Goal: Task Accomplishment & Management: Use online tool/utility

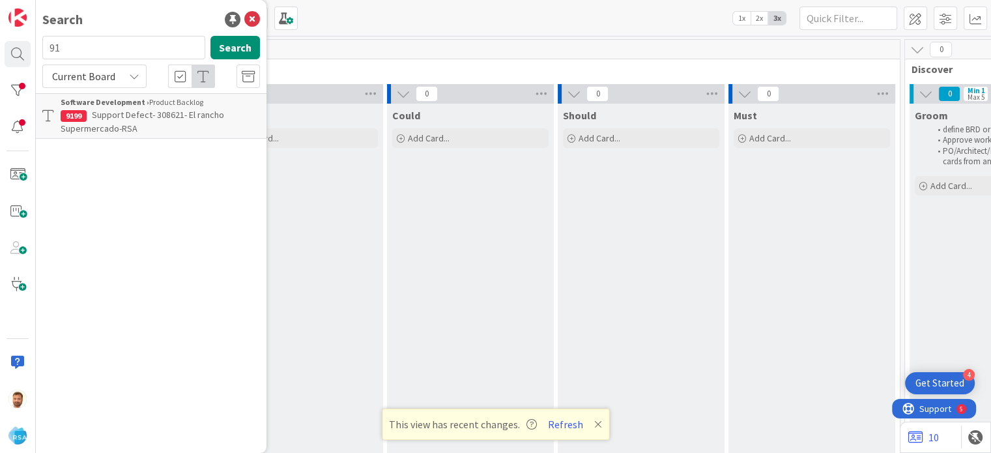
scroll to position [0, 1039]
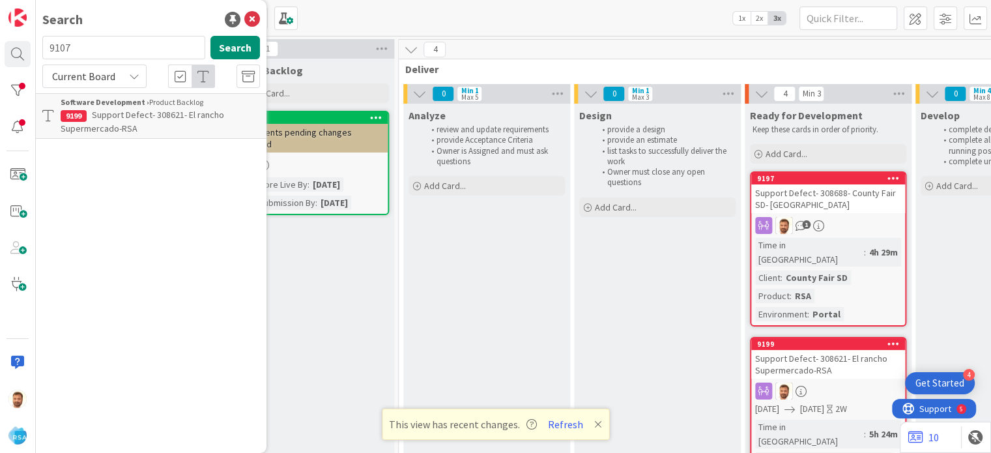
type input "9107"
click at [143, 129] on p "Support Maintenance - 305080- [PERSON_NAME] Market-RSA" at bounding box center [160, 121] width 199 height 27
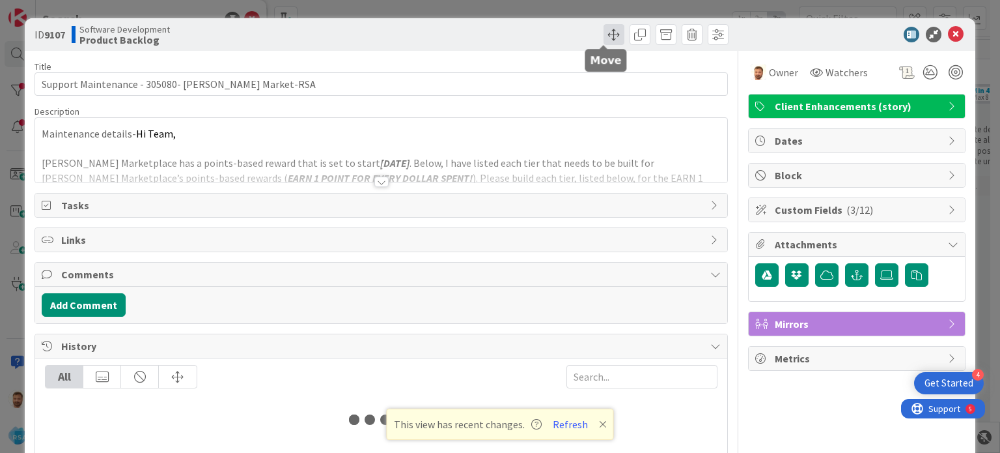
click at [604, 40] on span at bounding box center [614, 34] width 21 height 21
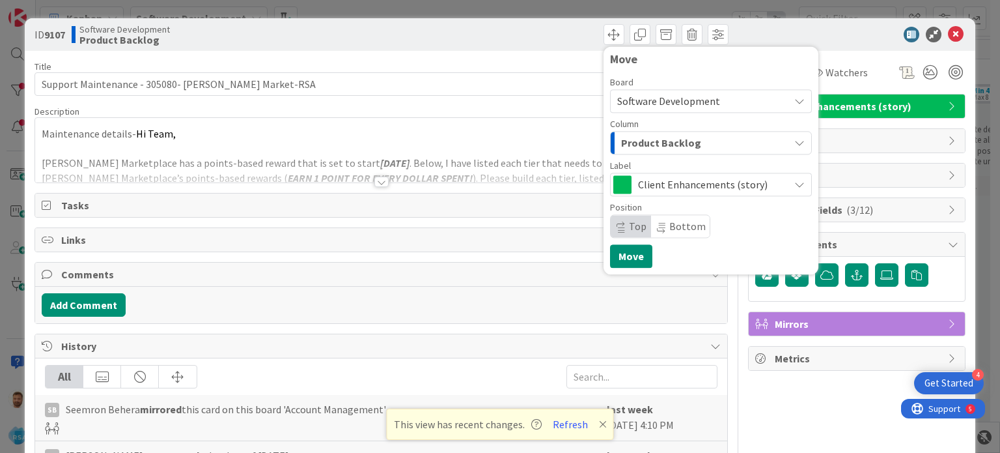
click at [628, 145] on span "Product Backlog" at bounding box center [661, 142] width 80 height 17
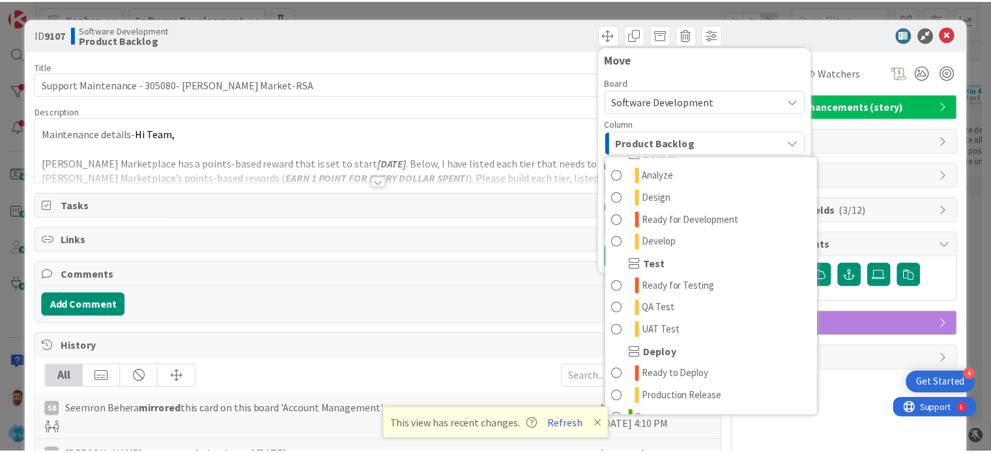
scroll to position [287, 0]
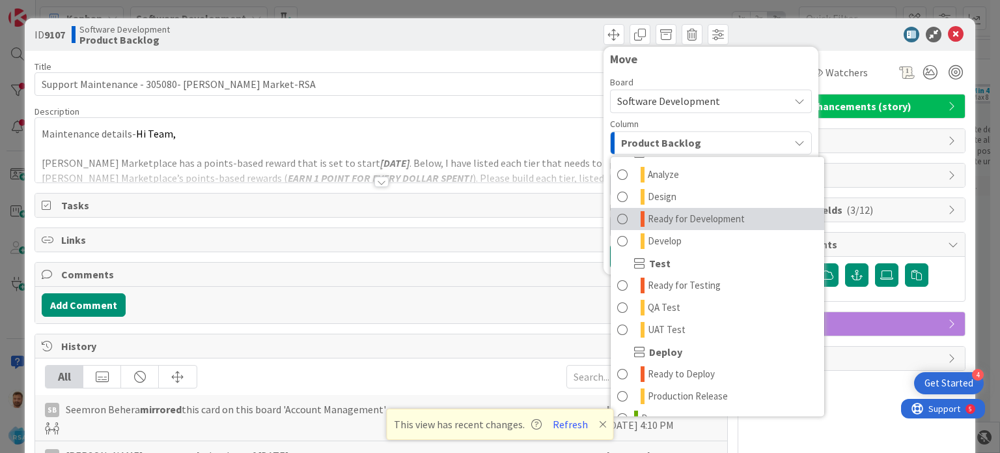
click at [673, 228] on link "Ready for Development" at bounding box center [718, 219] width 214 height 22
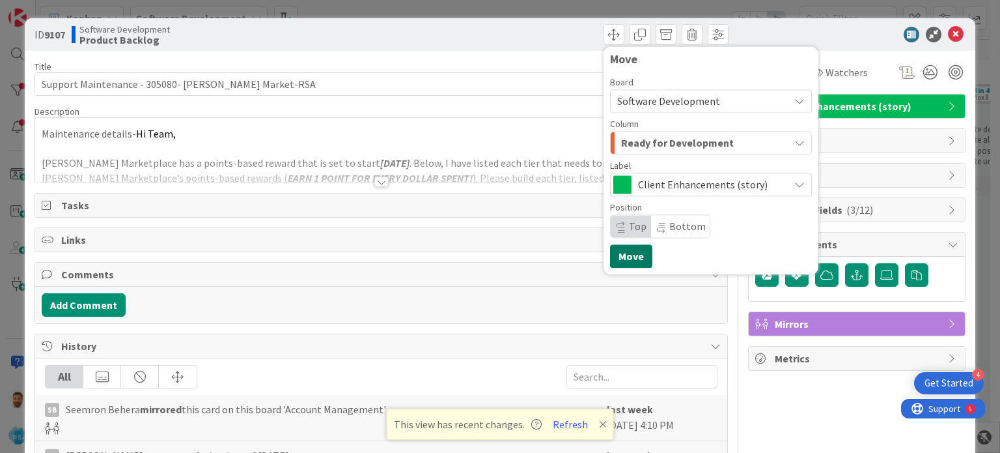
click at [617, 249] on button "Move" at bounding box center [631, 255] width 42 height 23
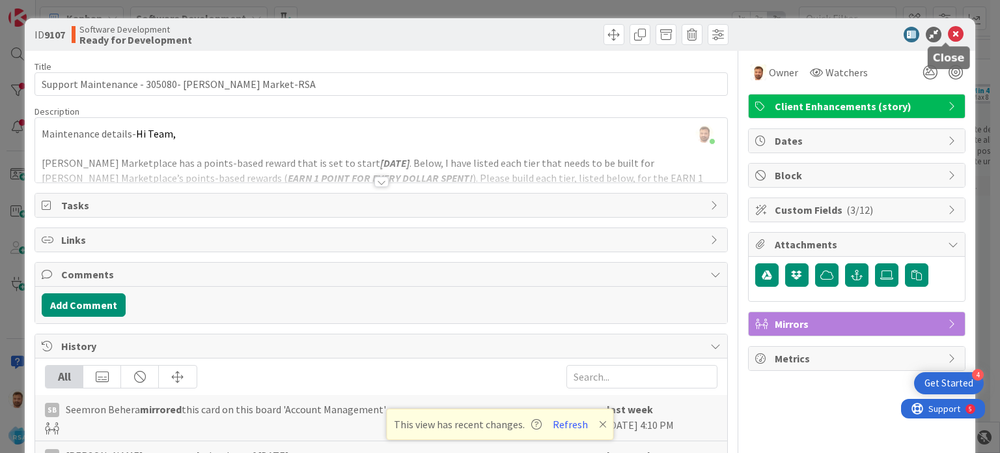
click at [948, 38] on icon at bounding box center [956, 35] width 16 height 16
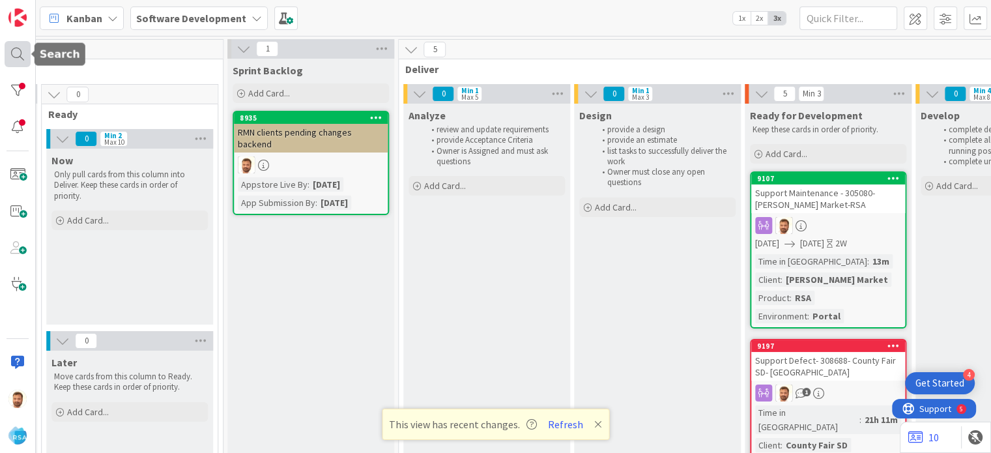
click at [21, 50] on div at bounding box center [18, 54] width 26 height 26
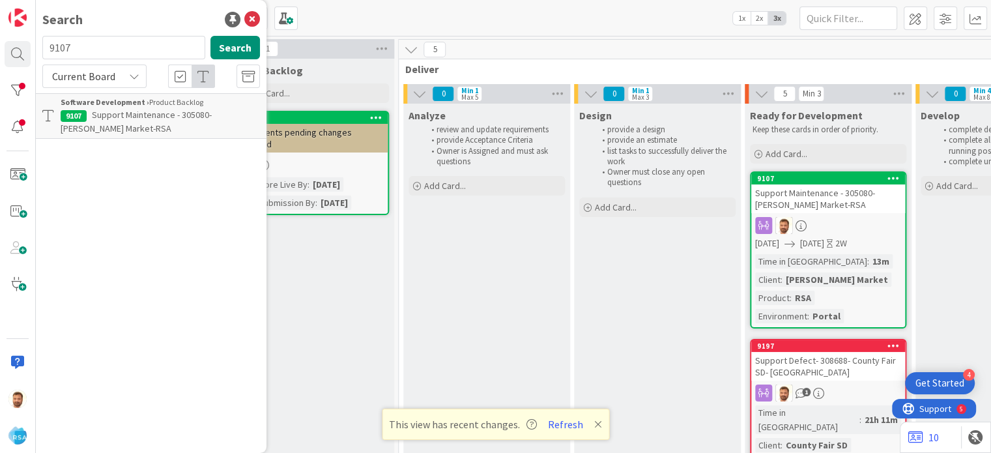
click at [66, 46] on input "9107" at bounding box center [123, 47] width 163 height 23
type input "9205"
drag, startPoint x: 107, startPoint y: 107, endPoint x: 126, endPoint y: 121, distance: 22.9
click at [126, 121] on p "Support Defect- 308662-Holiday Market- RSA" at bounding box center [160, 121] width 199 height 27
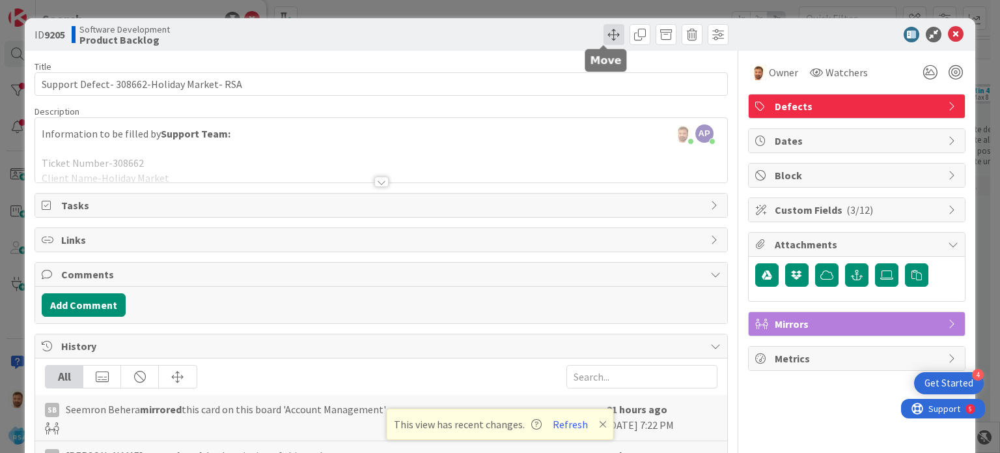
click at [604, 38] on span at bounding box center [614, 34] width 21 height 21
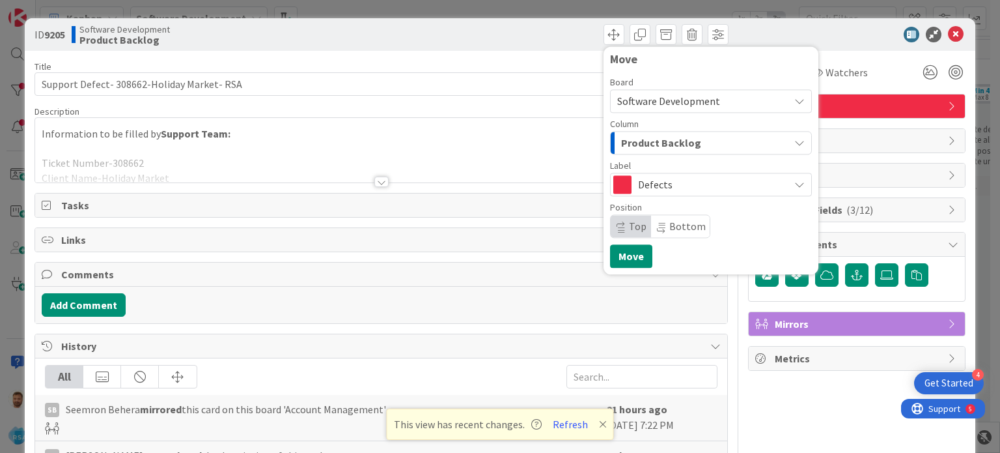
click at [625, 147] on span "Product Backlog" at bounding box center [661, 142] width 80 height 17
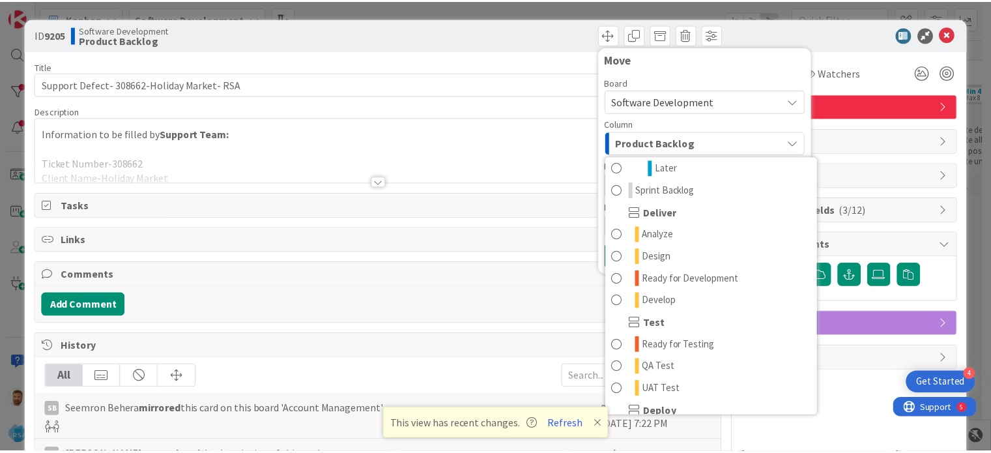
scroll to position [228, 0]
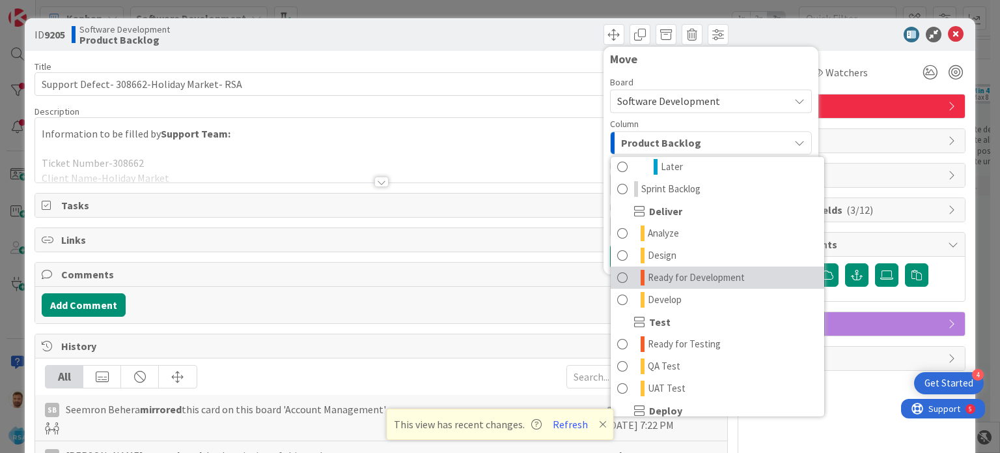
click at [677, 276] on span "Ready for Development" at bounding box center [696, 278] width 97 height 16
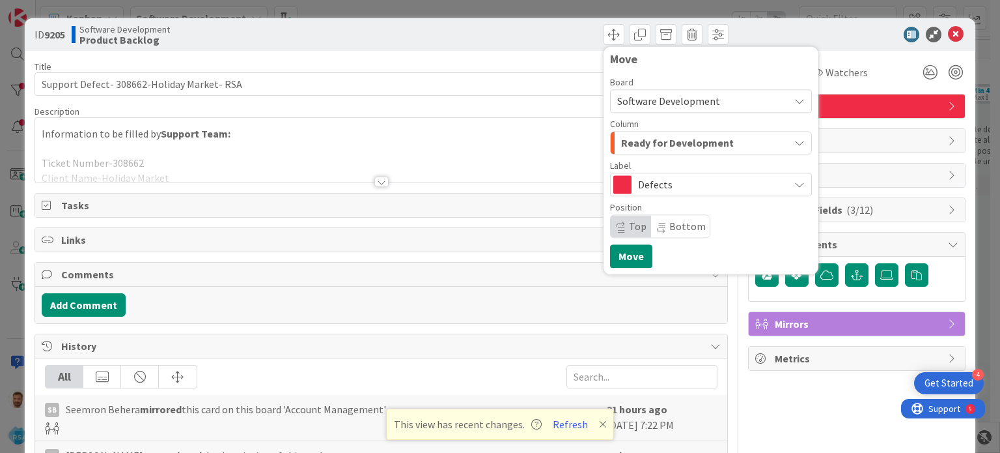
click at [642, 254] on div "Move Board Software Development Column Ready for Development Product Backlog Pr…" at bounding box center [711, 160] width 202 height 215
click at [611, 253] on button "Move" at bounding box center [631, 255] width 42 height 23
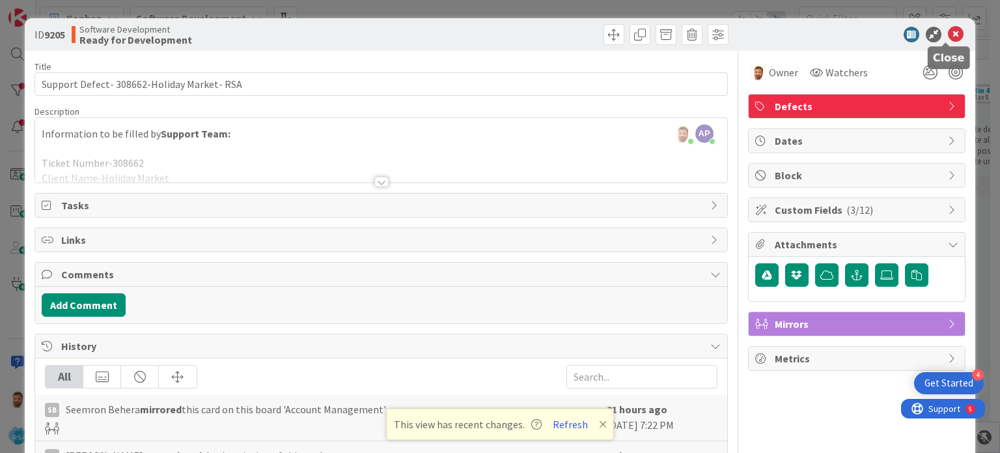
click at [948, 36] on icon at bounding box center [956, 35] width 16 height 16
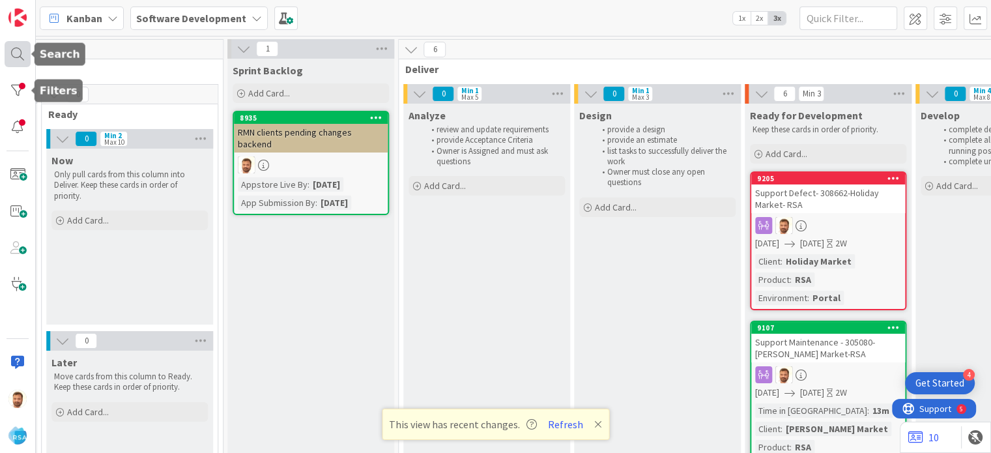
click at [20, 56] on div at bounding box center [18, 54] width 26 height 26
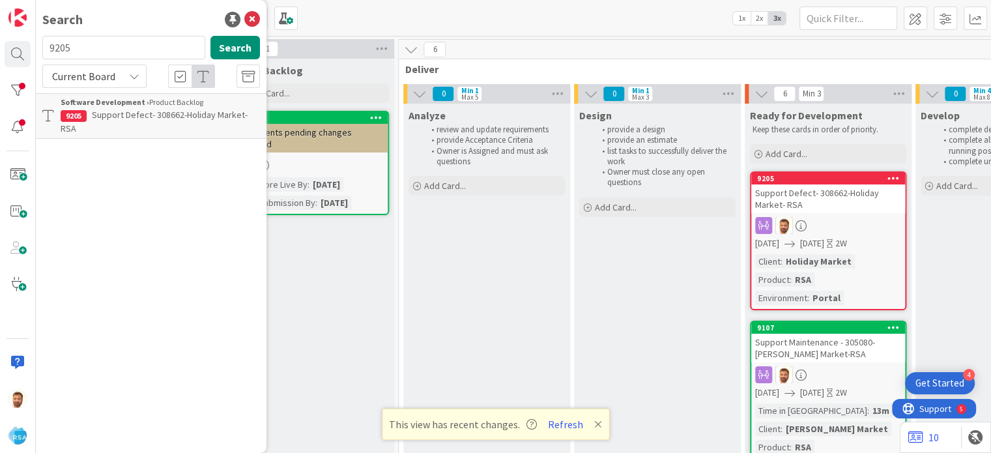
click at [89, 47] on input "9205" at bounding box center [123, 47] width 163 height 23
type input "9206"
click at [117, 115] on span "Support Maintenance - 308925- County Fair Food-" at bounding box center [159, 121] width 197 height 25
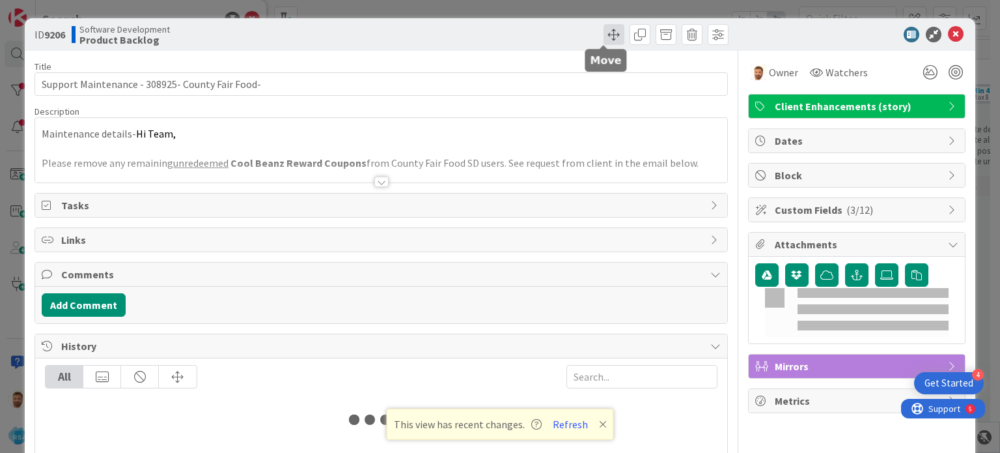
click at [608, 36] on span at bounding box center [614, 34] width 21 height 21
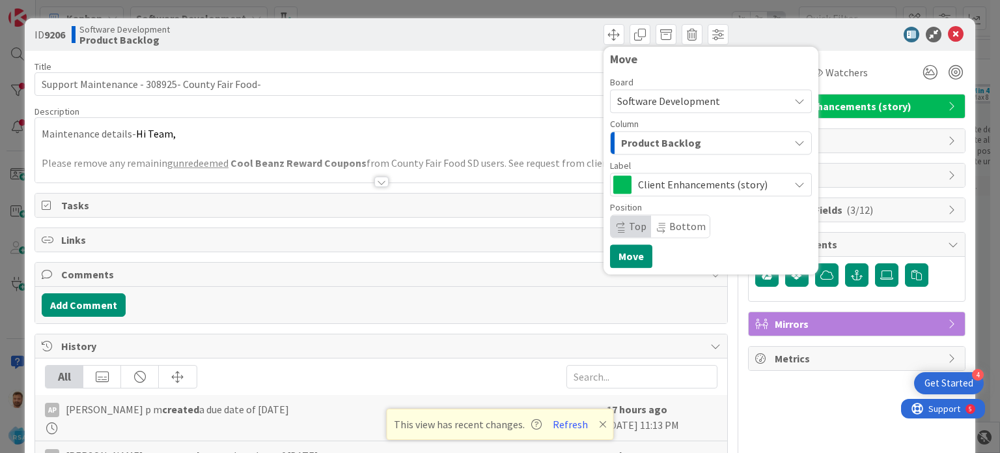
click at [629, 150] on span "Product Backlog" at bounding box center [661, 142] width 80 height 17
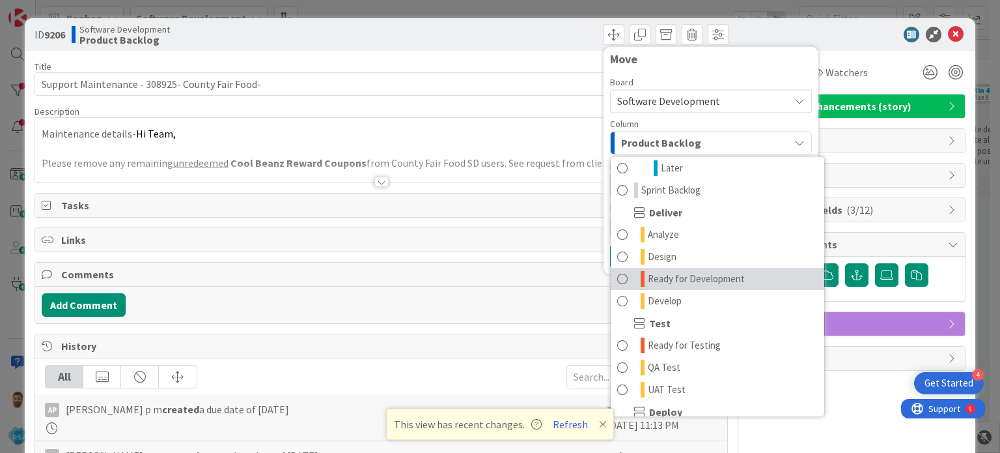
click at [680, 277] on span "Ready for Development" at bounding box center [696, 279] width 97 height 16
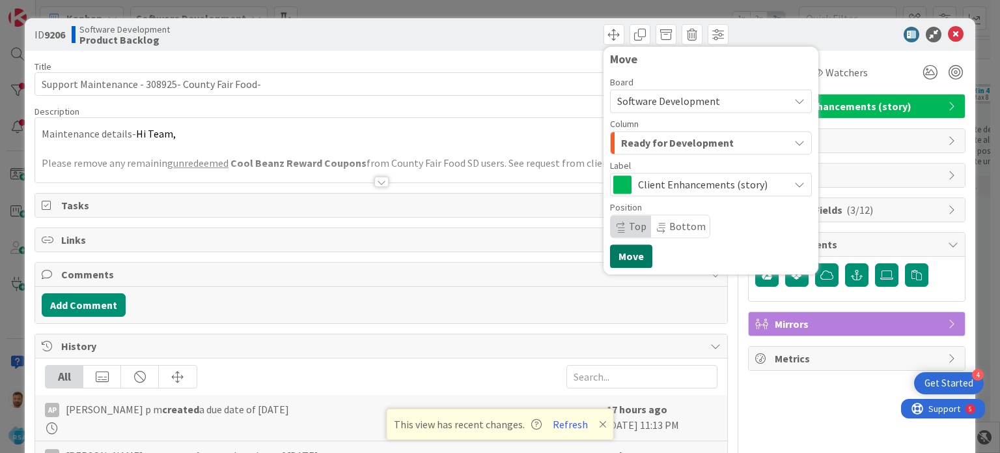
click at [620, 257] on button "Move" at bounding box center [631, 255] width 42 height 23
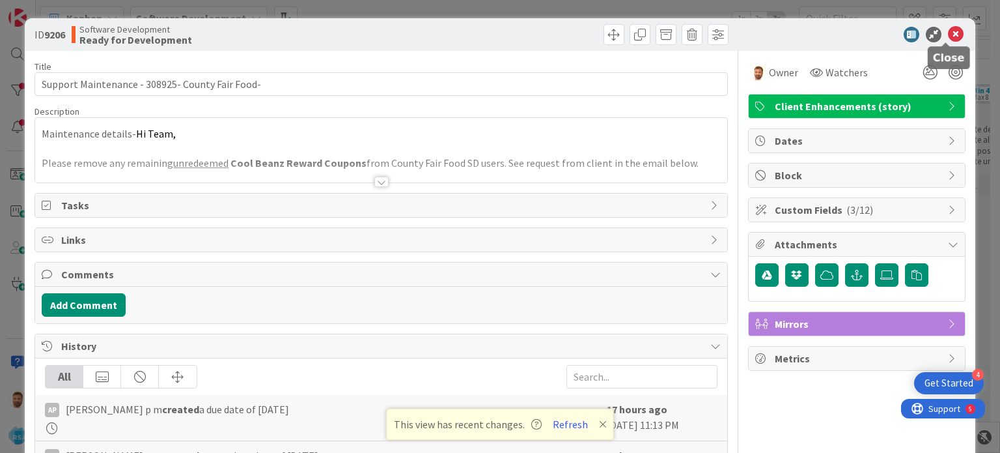
click at [948, 37] on icon at bounding box center [956, 35] width 16 height 16
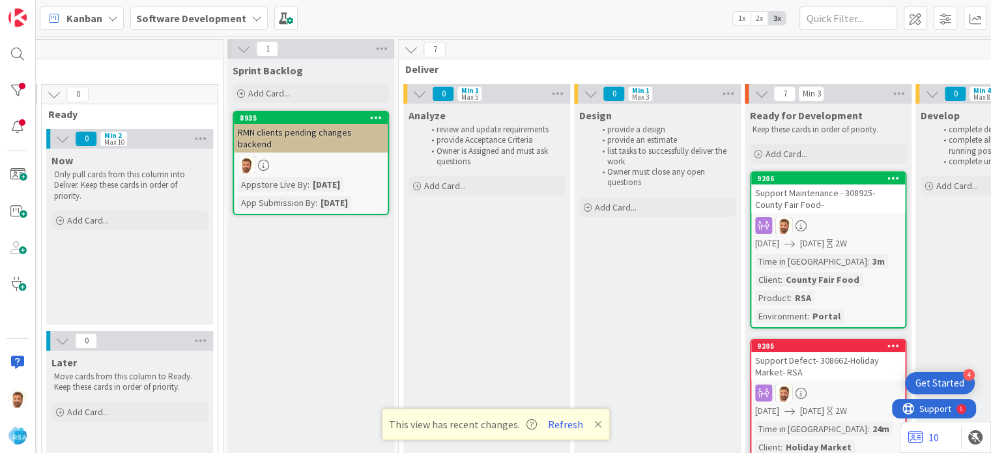
click at [812, 201] on div "Support Maintenance - 308925- County Fair Food-" at bounding box center [828, 198] width 154 height 29
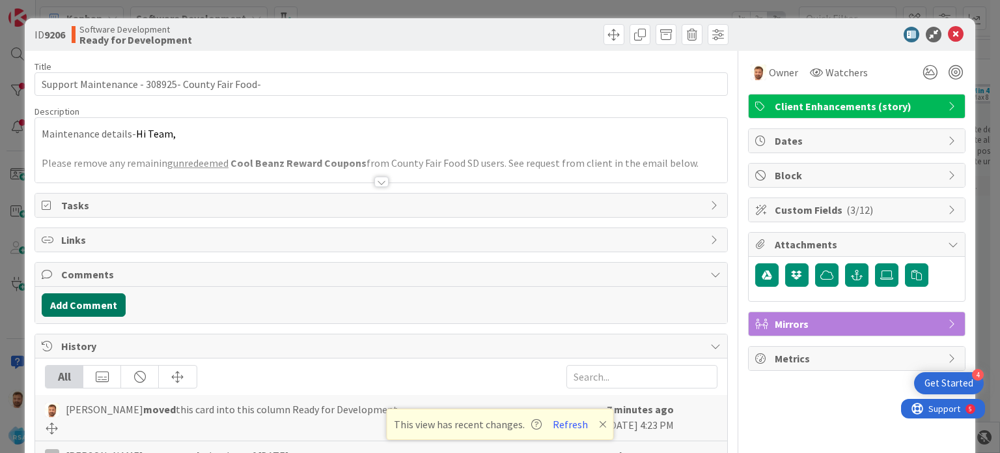
click at [107, 293] on button "Add Comment" at bounding box center [84, 304] width 84 height 23
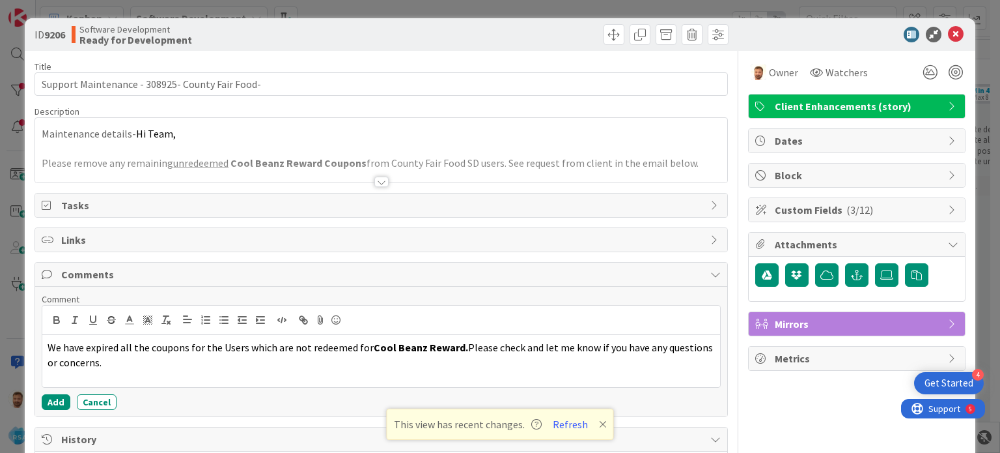
click at [68, 403] on div "Add Cancel" at bounding box center [381, 402] width 679 height 16
click at [62, 403] on button "Add" at bounding box center [56, 402] width 29 height 16
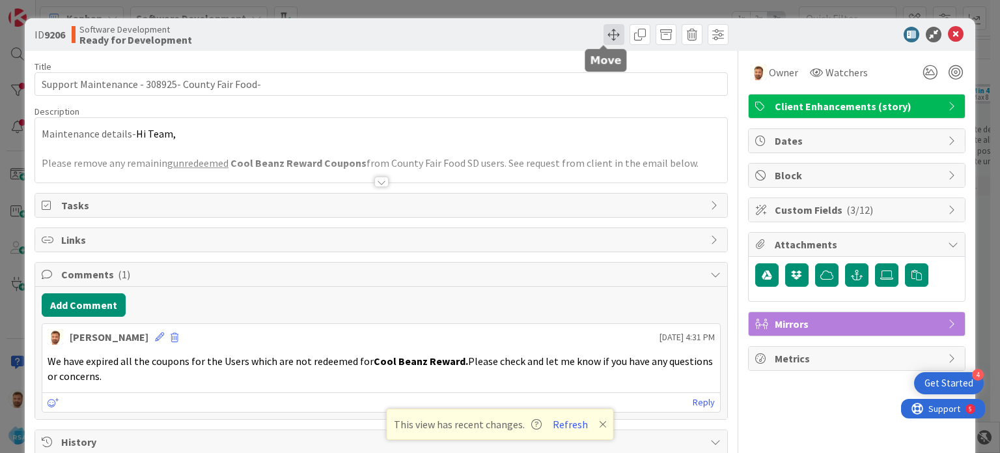
click at [604, 31] on span at bounding box center [614, 34] width 21 height 21
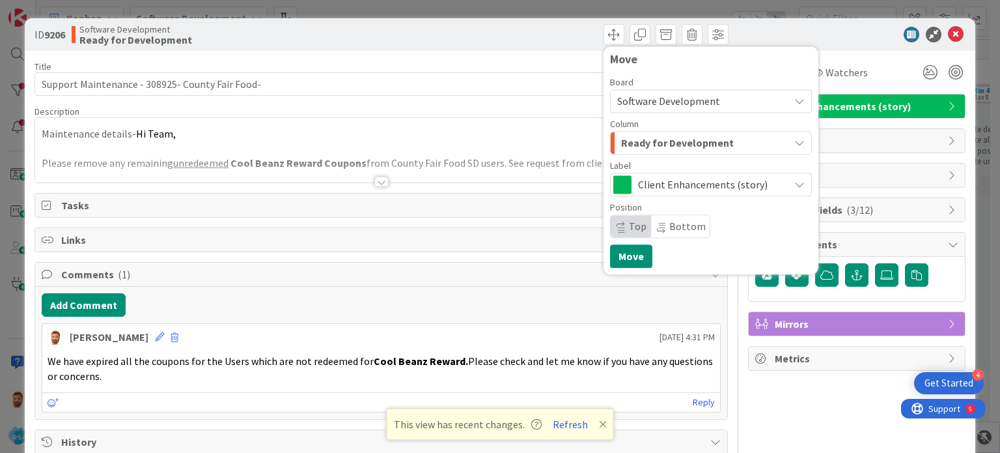
click at [646, 149] on span "Ready for Development" at bounding box center [677, 142] width 113 height 17
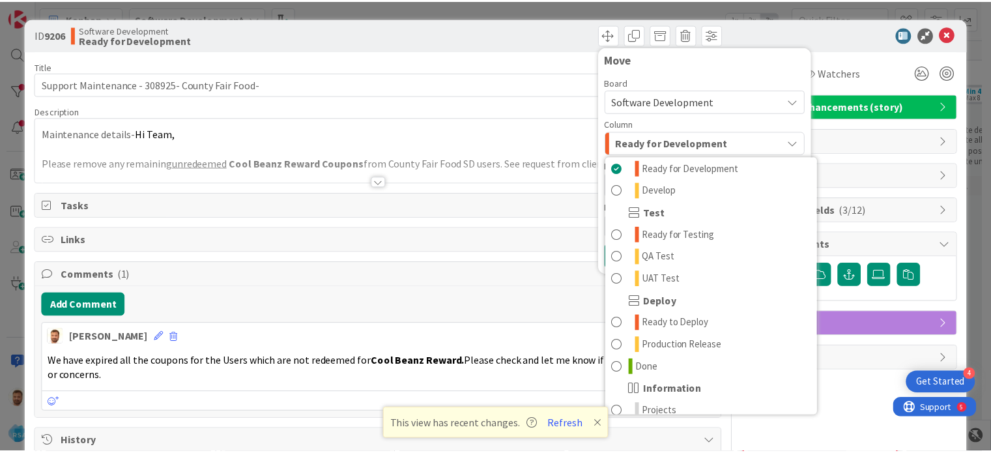
scroll to position [371, 0]
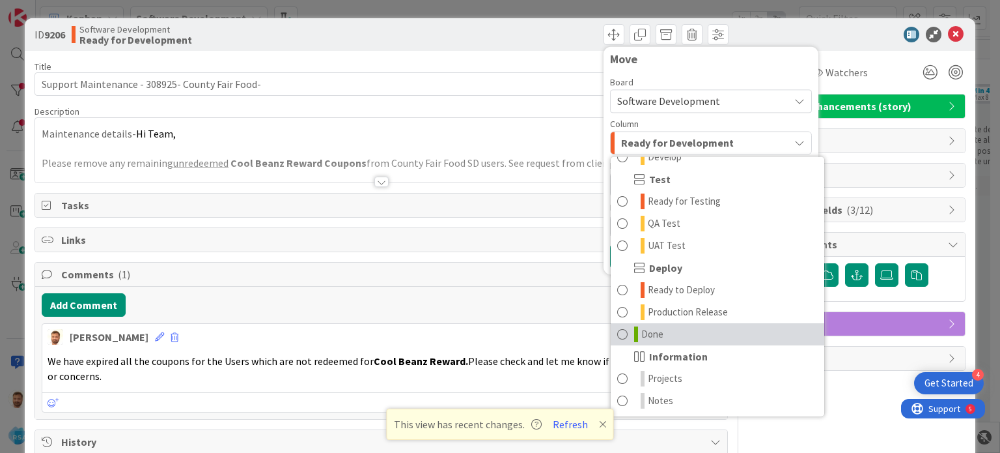
click at [650, 330] on span "Done" at bounding box center [653, 334] width 22 height 16
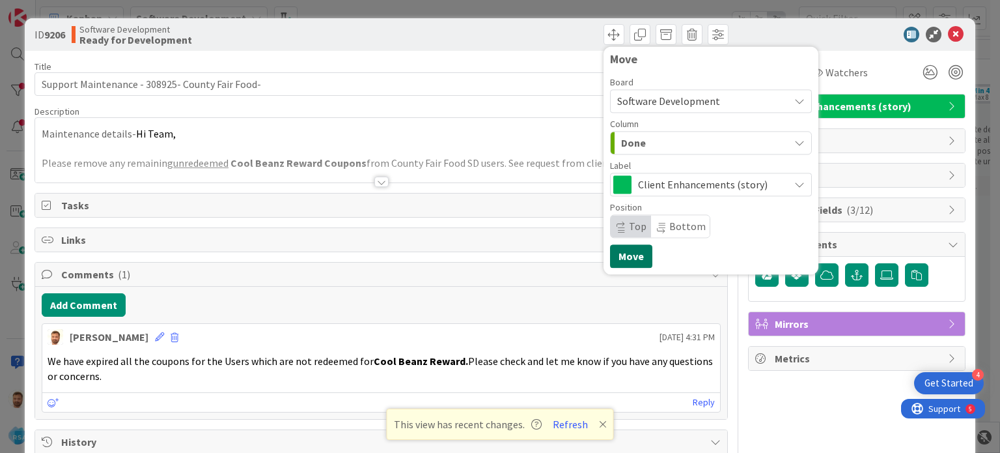
click at [618, 249] on button "Move" at bounding box center [631, 255] width 42 height 23
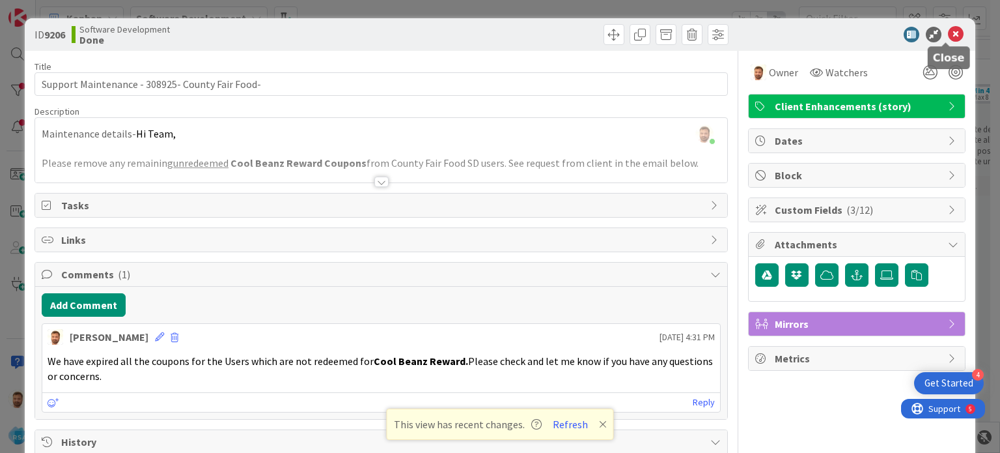
click at [948, 35] on icon at bounding box center [956, 35] width 16 height 16
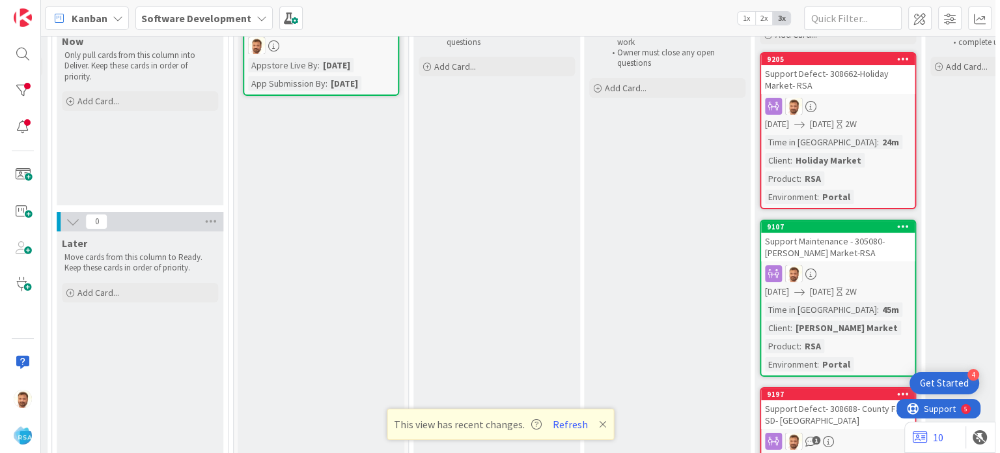
scroll to position [122, 1034]
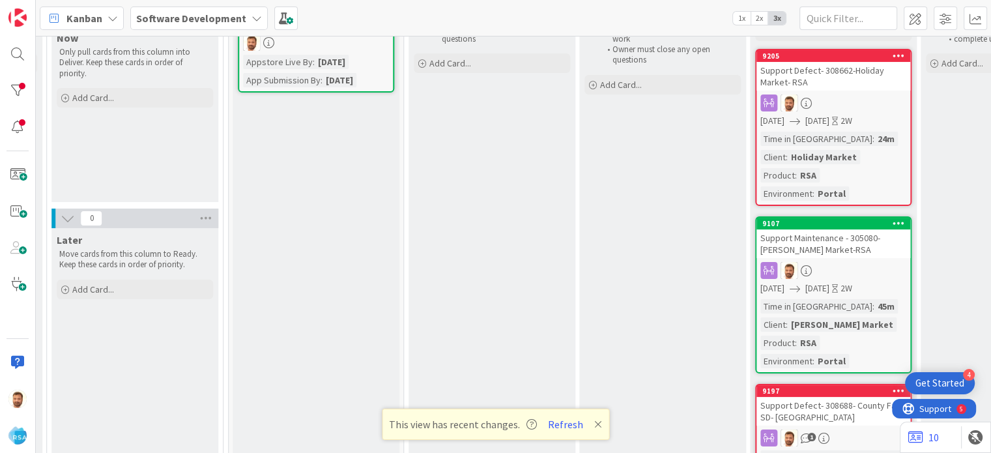
click at [814, 237] on div "Support Maintenance - 305080- [PERSON_NAME] Market-RSA" at bounding box center [833, 243] width 154 height 29
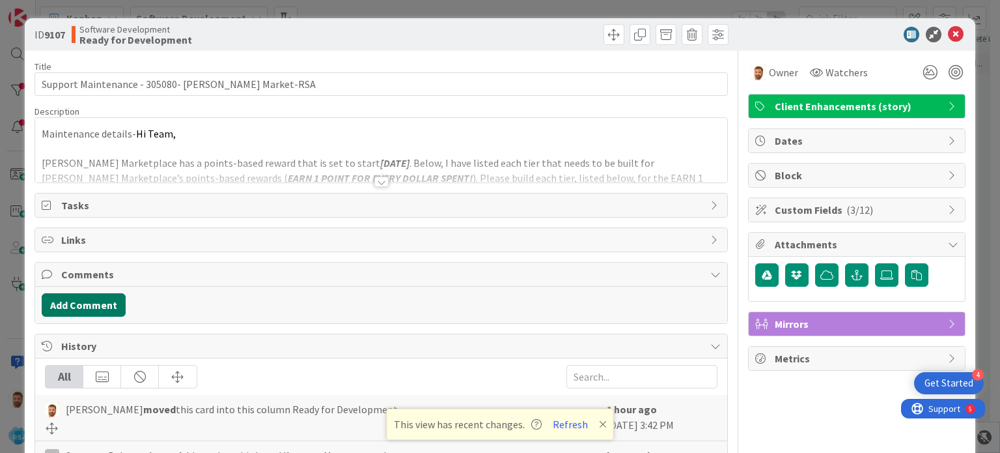
click at [88, 300] on button "Add Comment" at bounding box center [84, 304] width 84 height 23
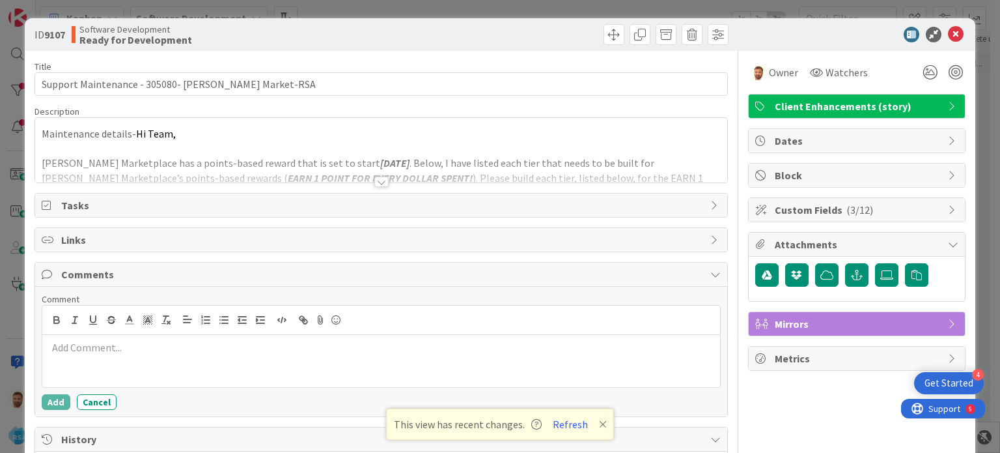
click at [88, 300] on div "Comment" at bounding box center [381, 299] width 679 height 12
click at [152, 354] on div at bounding box center [380, 361] width 677 height 52
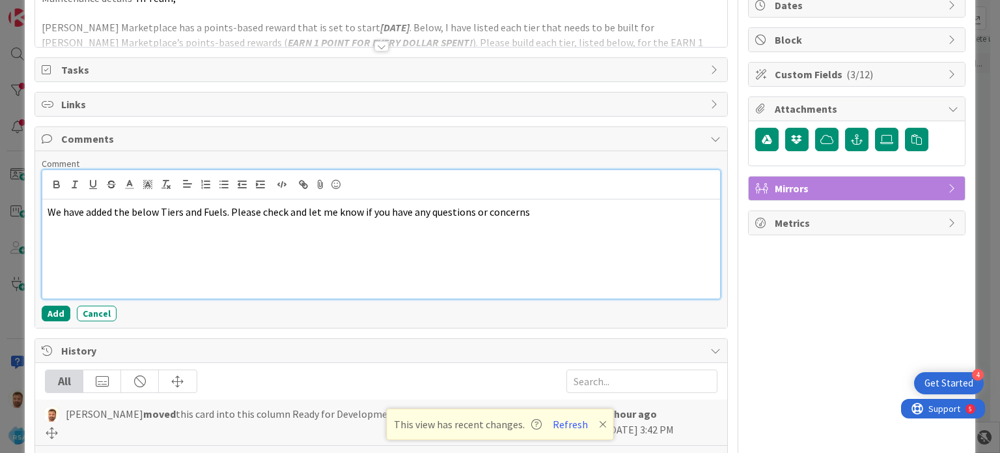
scroll to position [138, 0]
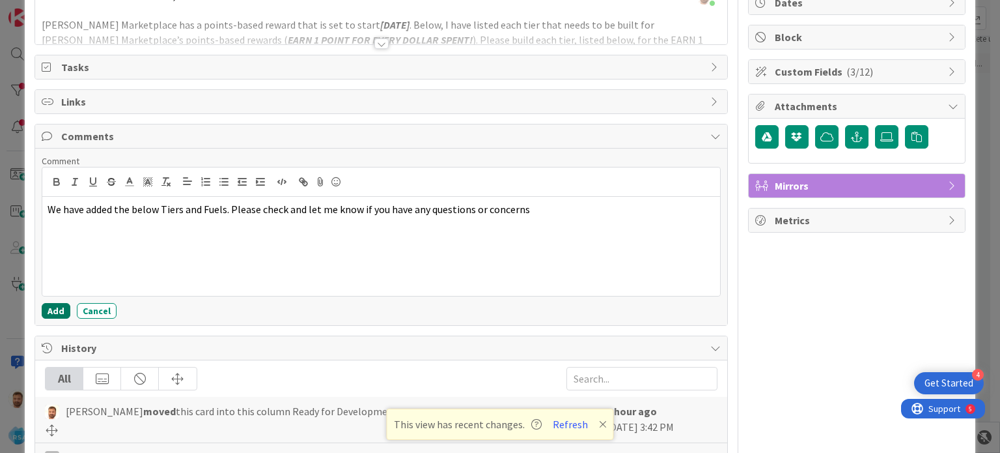
click at [61, 309] on button "Add" at bounding box center [56, 311] width 29 height 16
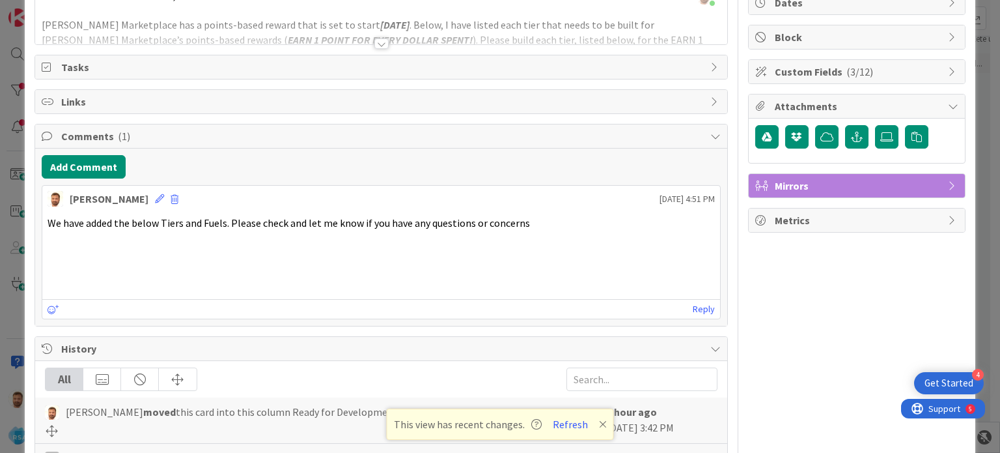
scroll to position [0, 0]
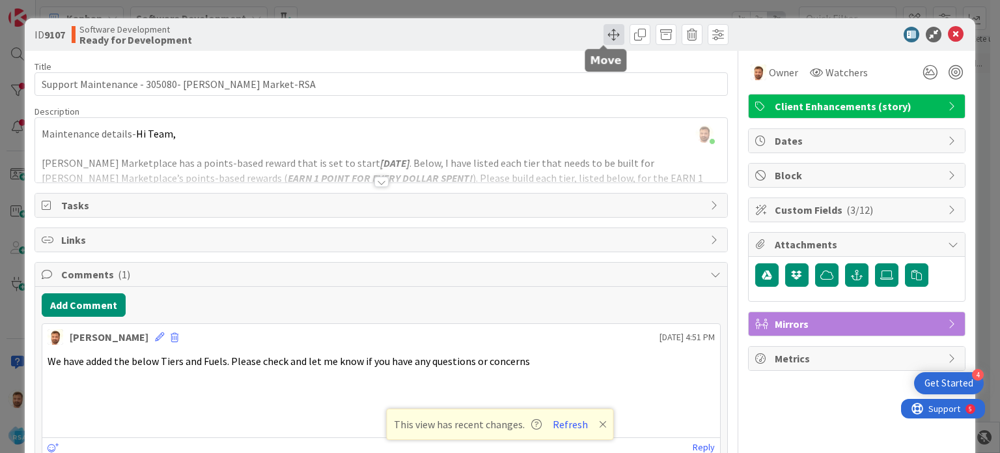
click at [610, 43] on span at bounding box center [614, 34] width 21 height 21
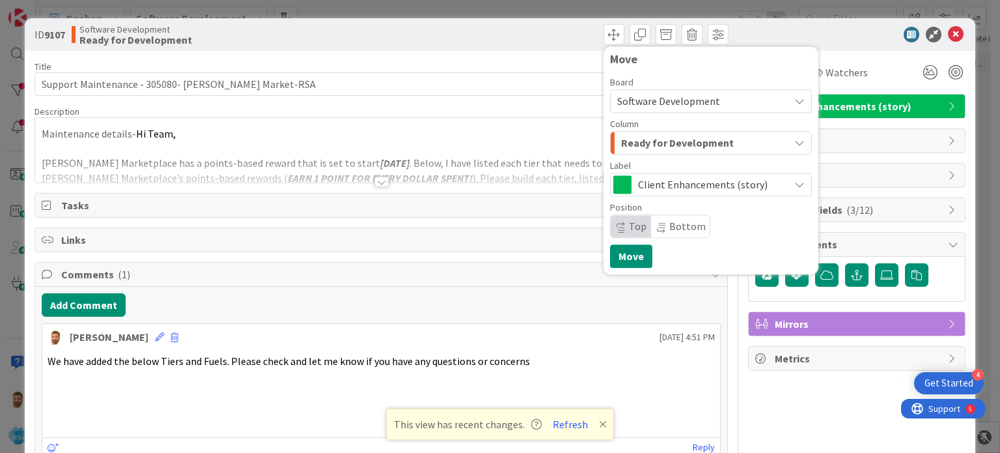
click at [655, 145] on span "Ready for Development" at bounding box center [677, 142] width 113 height 17
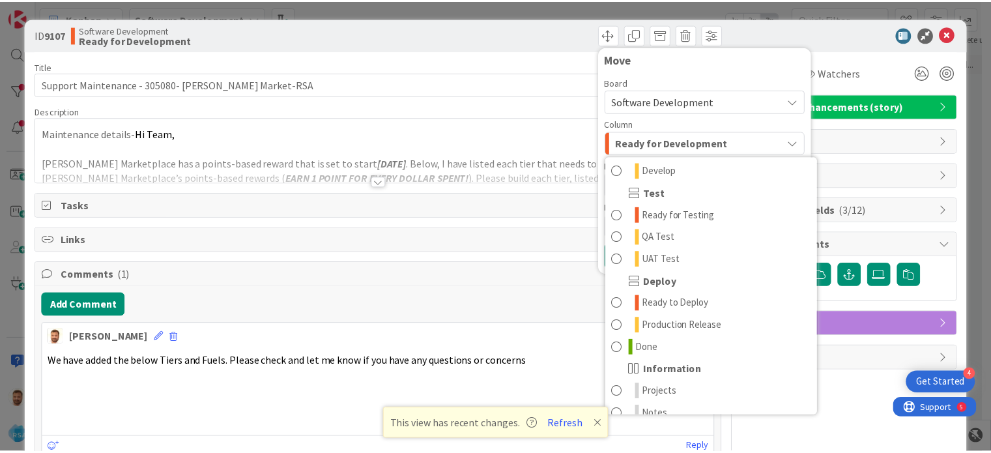
scroll to position [371, 0]
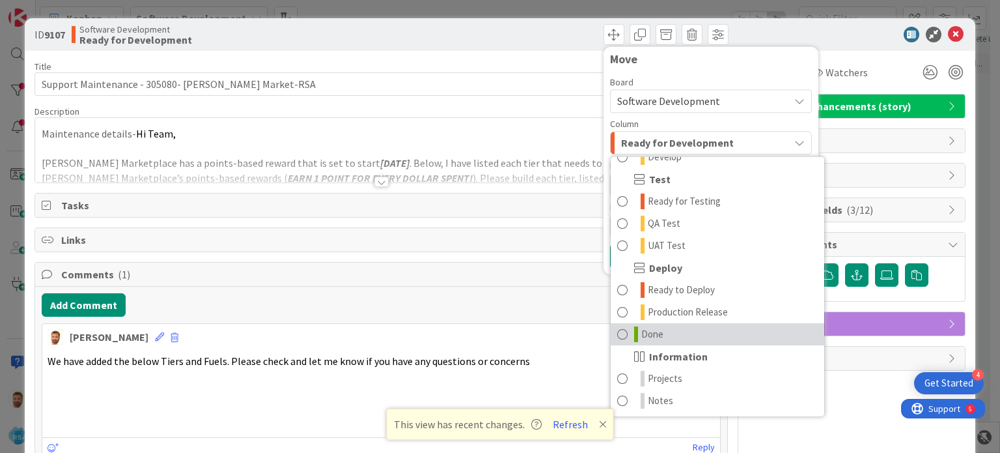
click at [654, 328] on link "Done" at bounding box center [718, 334] width 214 height 22
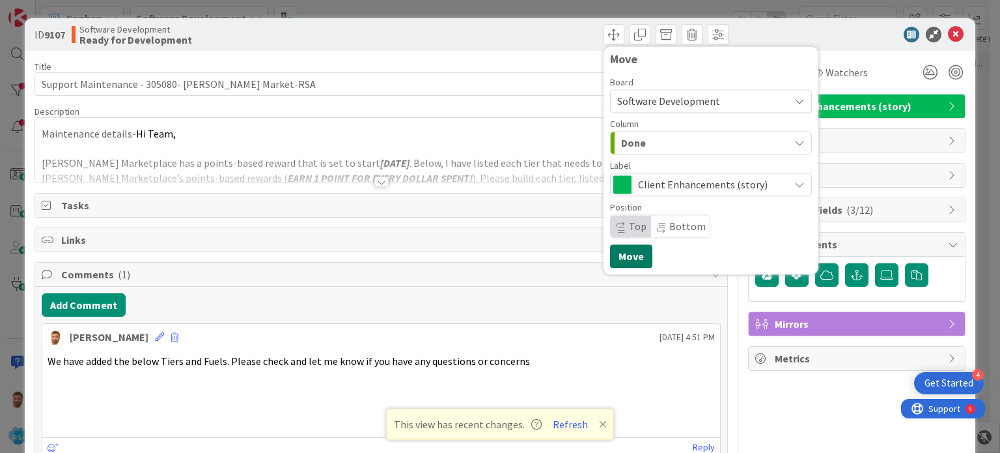
click at [624, 255] on button "Move" at bounding box center [631, 255] width 42 height 23
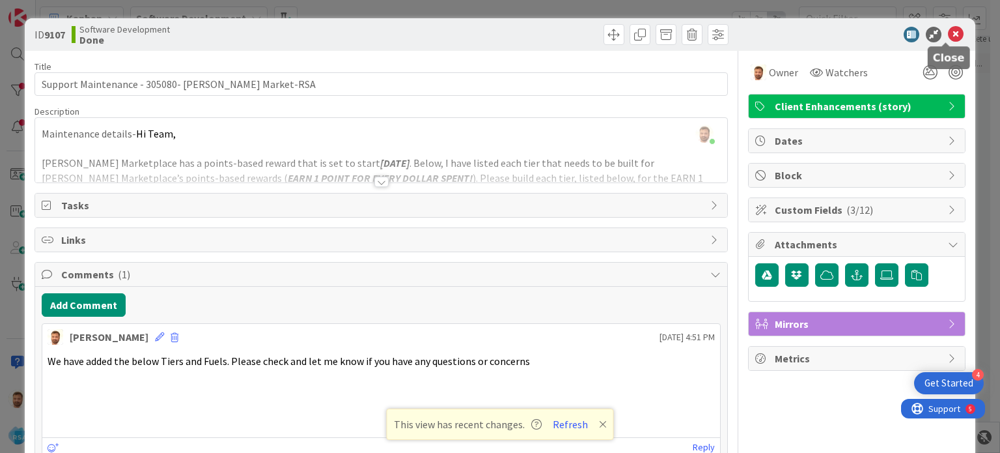
click at [948, 33] on icon at bounding box center [956, 35] width 16 height 16
